Goal: Task Accomplishment & Management: Manage account settings

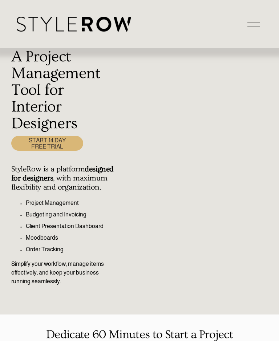
click at [256, 28] on div at bounding box center [254, 24] width 13 height 13
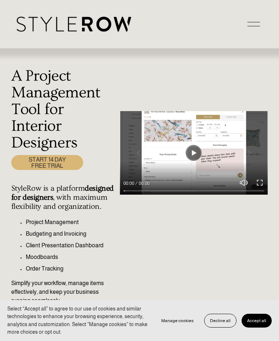
click at [252, 27] on div at bounding box center [254, 24] width 13 height 13
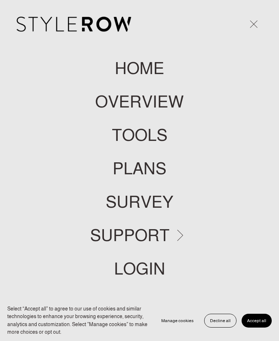
click at [148, 265] on link "LOGIN" at bounding box center [139, 269] width 51 height 17
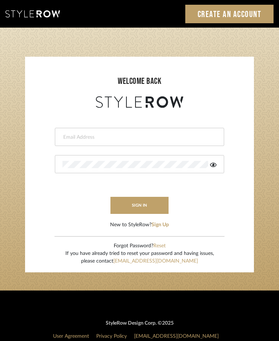
type input "[EMAIL_ADDRESS][DOMAIN_NAME]"
click at [145, 205] on button "sign in" at bounding box center [140, 205] width 58 height 17
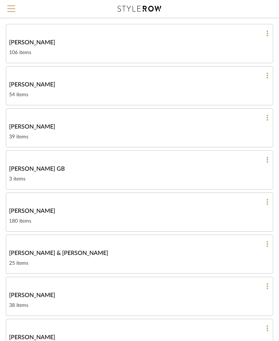
scroll to position [112, 0]
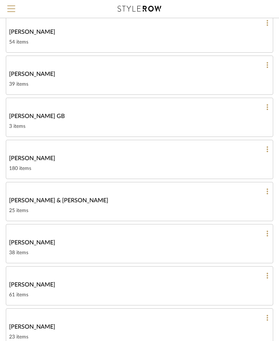
click at [214, 209] on div "25 items" at bounding box center [139, 211] width 261 height 9
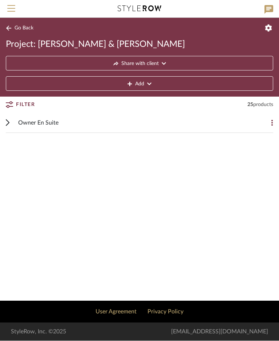
click at [239, 122] on div "Owner En Suite" at bounding box center [134, 123] width 232 height 20
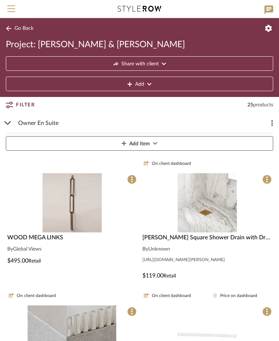
click at [63, 220] on img "0" at bounding box center [72, 202] width 59 height 59
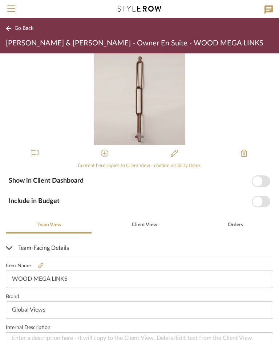
click at [161, 120] on img "0" at bounding box center [140, 99] width 92 height 92
click at [13, 18] on button "Menu" at bounding box center [11, 9] width 23 height 18
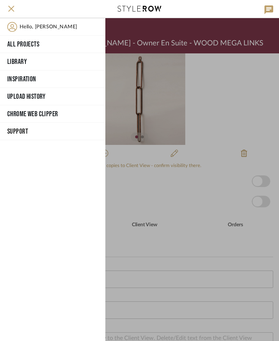
click at [260, 114] on div at bounding box center [192, 179] width 174 height 323
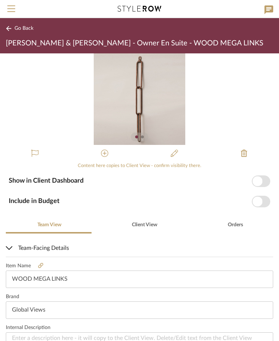
click at [19, 31] on span "Go Back" at bounding box center [24, 28] width 19 height 6
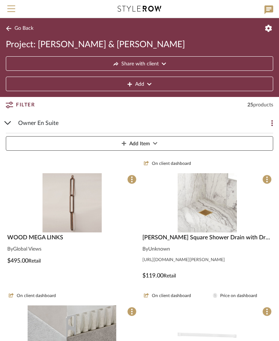
click at [89, 199] on img "0" at bounding box center [72, 202] width 59 height 59
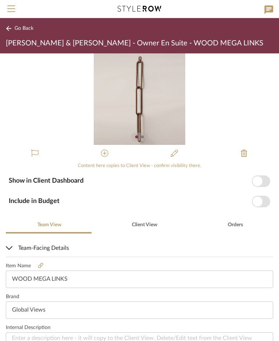
click at [23, 32] on button "Go Back" at bounding box center [21, 28] width 30 height 9
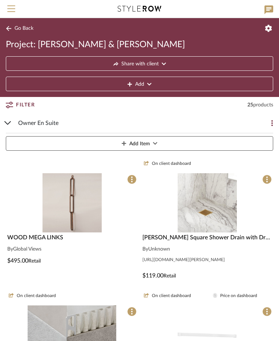
click at [131, 180] on icon at bounding box center [131, 180] width 1 height 6
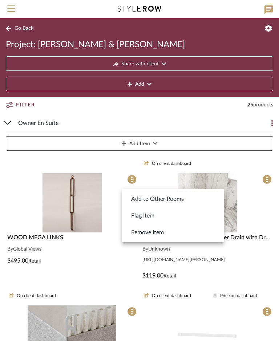
click at [168, 235] on button "Remove Item" at bounding box center [173, 232] width 102 height 17
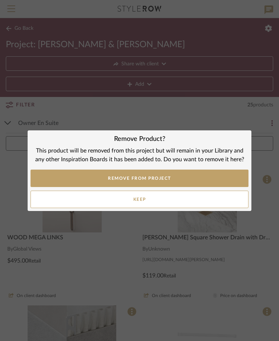
click at [204, 180] on button "REMOVE FROM PROJECT" at bounding box center [140, 178] width 218 height 17
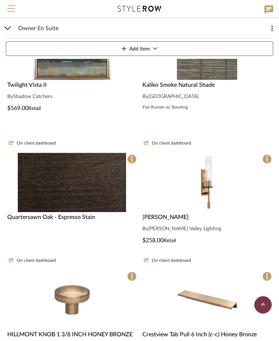
scroll to position [887, 0]
